Goal: Information Seeking & Learning: Check status

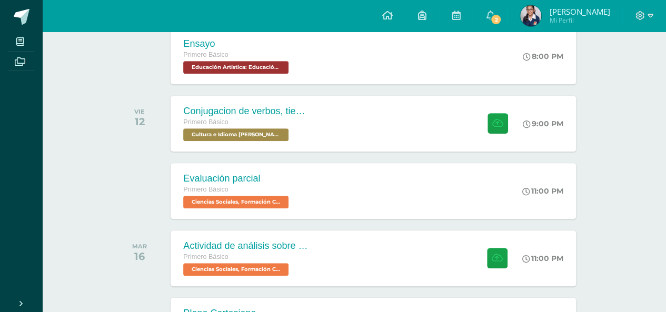
scroll to position [415, 0]
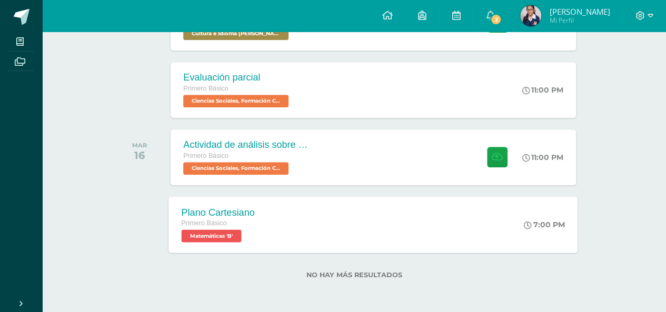
click at [534, 218] on div "7:00 PM" at bounding box center [550, 224] width 56 height 56
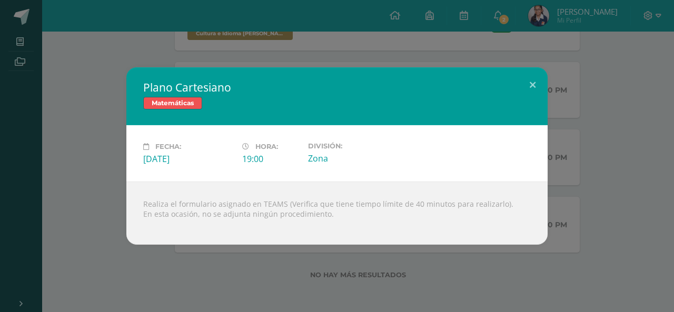
click at [614, 117] on div "Plano Cartesiano Matemáticas Fecha: [DATE] Hora: 19:00 División:" at bounding box center [336, 155] width 665 height 177
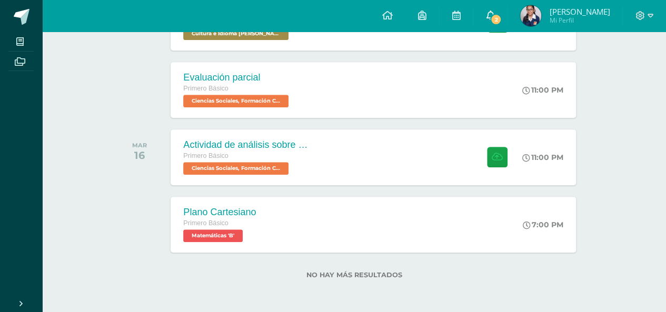
click at [502, 16] on span "2" at bounding box center [496, 20] width 12 height 12
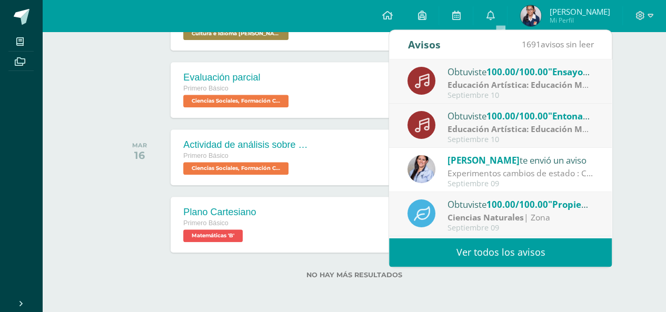
click at [472, 169] on div "Experimentos cambios de estado : Chicas! No olviden realizar los experimentos d…" at bounding box center [520, 173] width 146 height 12
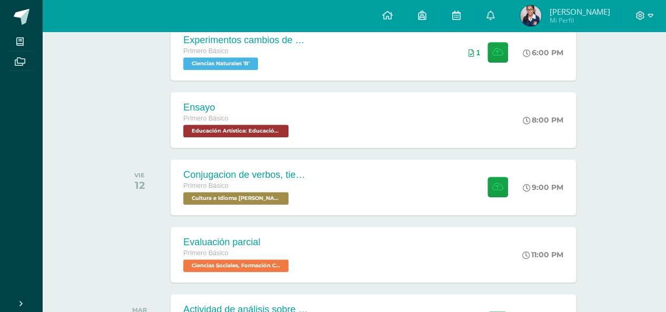
scroll to position [205, 0]
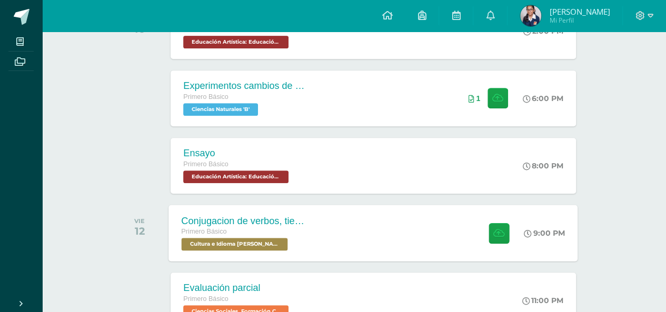
click at [347, 233] on div "Conjugacion de verbos, tiempo pasado en Kaqchikel Primero Básico Cultura e Idio…" at bounding box center [373, 233] width 409 height 56
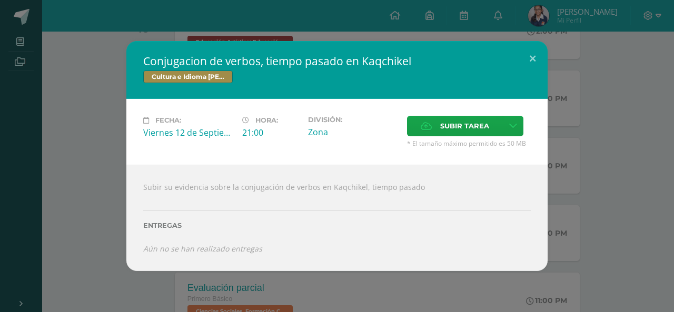
click at [651, 111] on div "Conjugacion de verbos, tiempo pasado en Kaqchikel Cultura e Idioma Maya Garífun…" at bounding box center [336, 156] width 665 height 230
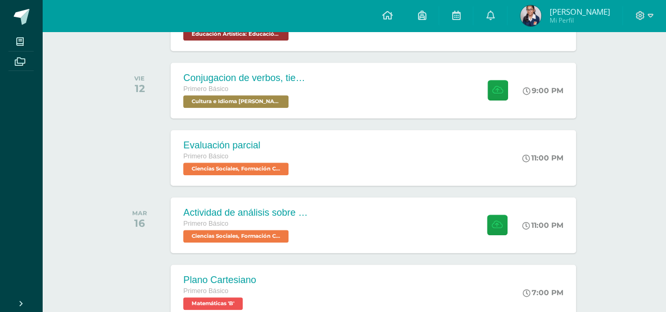
scroll to position [370, 0]
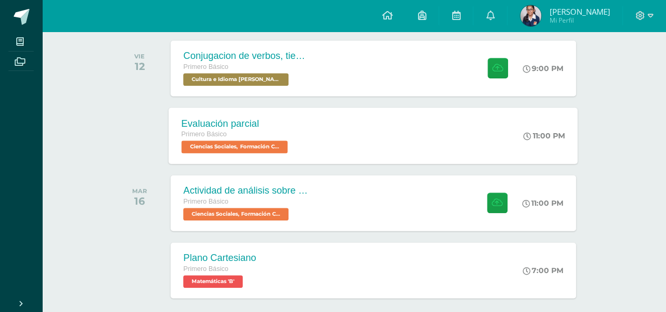
click at [463, 144] on div "Evaluación parcial Primero Básico Ciencias Sociales, Formación Ciudadana e Inte…" at bounding box center [373, 135] width 409 height 56
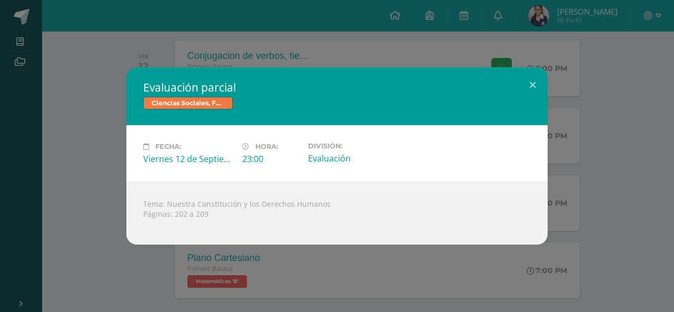
click at [79, 175] on div "Evaluación parcial Ciencias Sociales, Formación Ciudadana e Interculturalidad F…" at bounding box center [336, 155] width 665 height 177
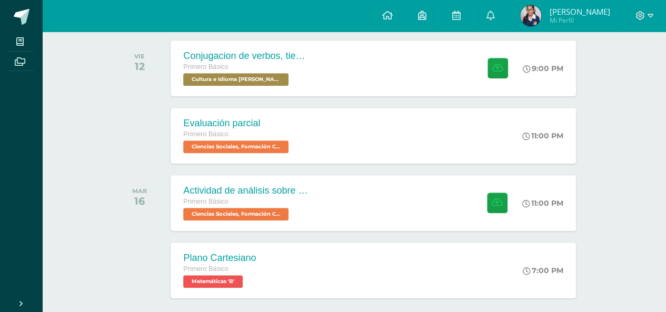
click at [529, 14] on span "[PERSON_NAME] Mi Perfil" at bounding box center [565, 15] width 94 height 21
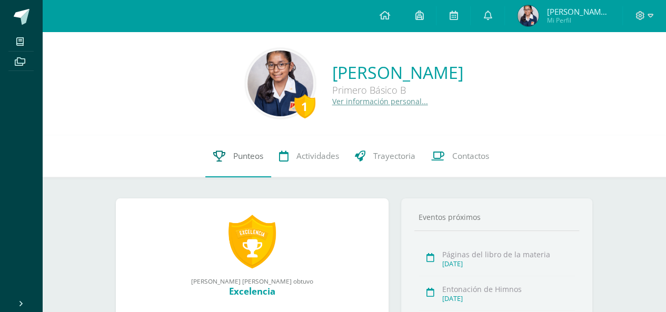
click at [243, 166] on link "Punteos" at bounding box center [238, 156] width 66 height 42
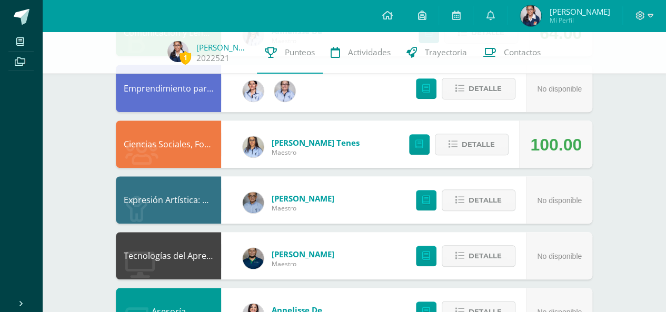
drag, startPoint x: 670, startPoint y: 46, endPoint x: 638, endPoint y: 152, distance: 110.4
click at [638, 152] on html "Mis cursos Archivos Cerrar panel Asesoría Primero Básico "B" Ciencias Naturales…" at bounding box center [333, 155] width 666 height 1071
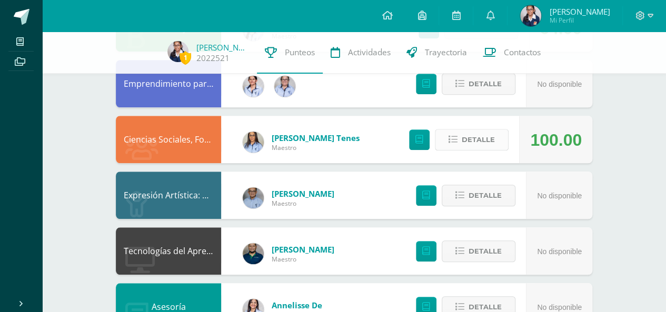
click at [455, 136] on icon at bounding box center [453, 139] width 9 height 9
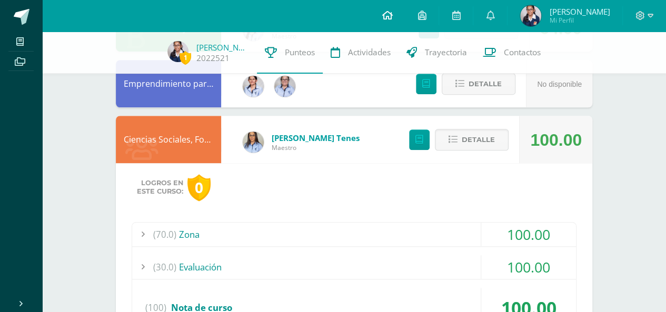
click at [392, 25] on link at bounding box center [387, 16] width 36 height 32
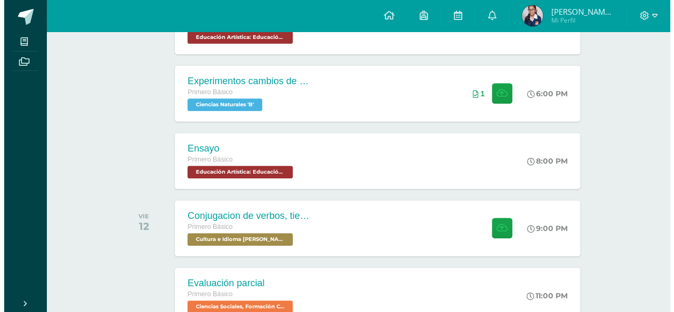
scroll to position [211, 0]
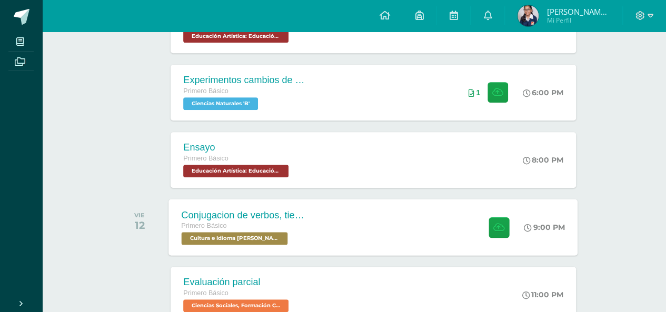
click at [374, 221] on div "Conjugacion de verbos, tiempo pasado en Kaqchikel Primero Básico Cultura e Idio…" at bounding box center [373, 227] width 409 height 56
